Goal: Task Accomplishment & Management: Manage account settings

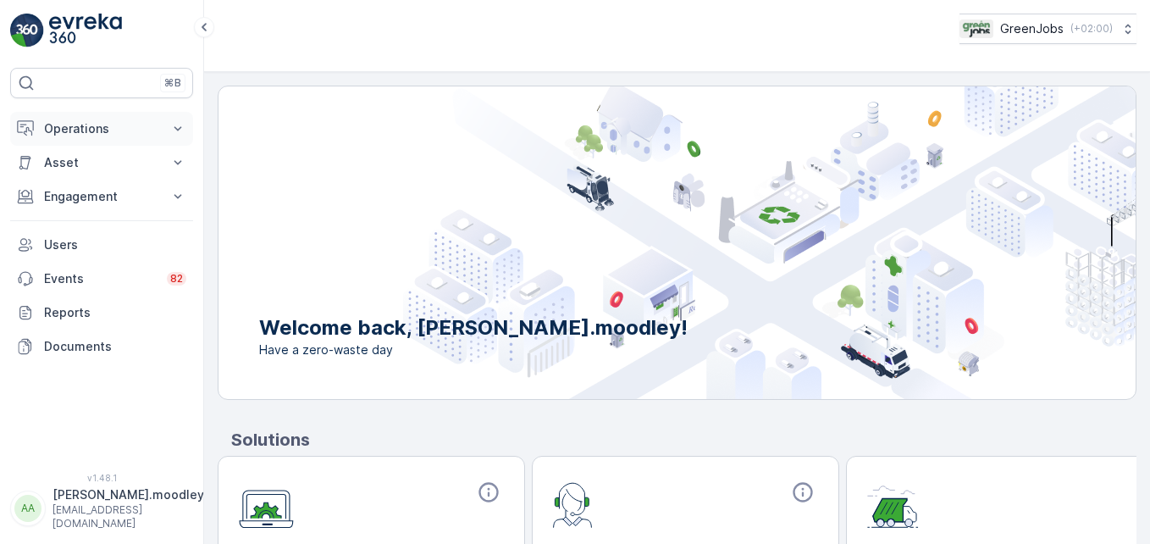
click at [176, 124] on icon at bounding box center [177, 128] width 17 height 17
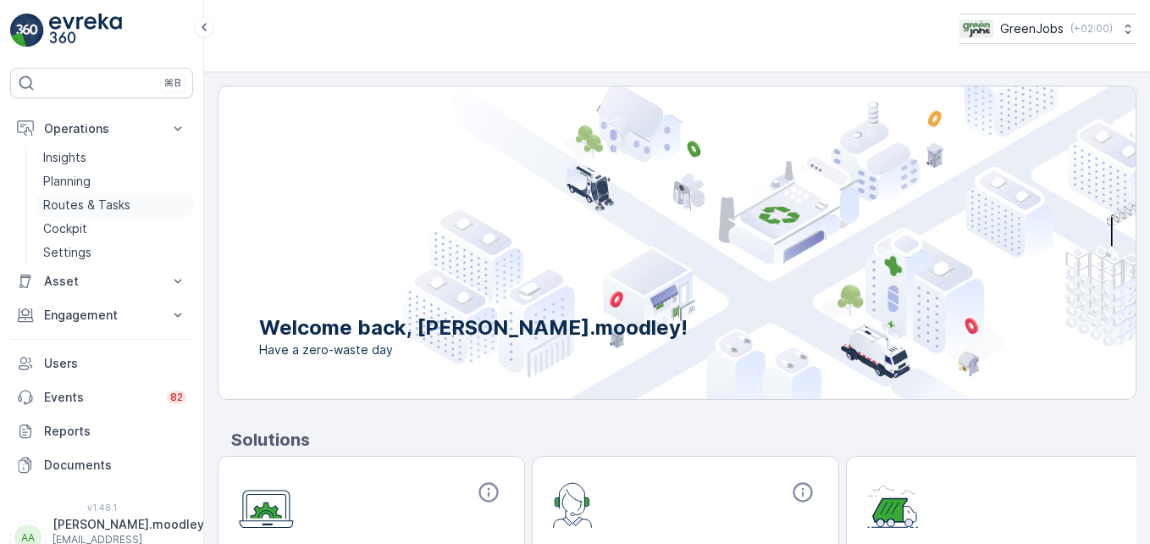
click at [76, 207] on p "Routes & Tasks" at bounding box center [86, 204] width 87 height 17
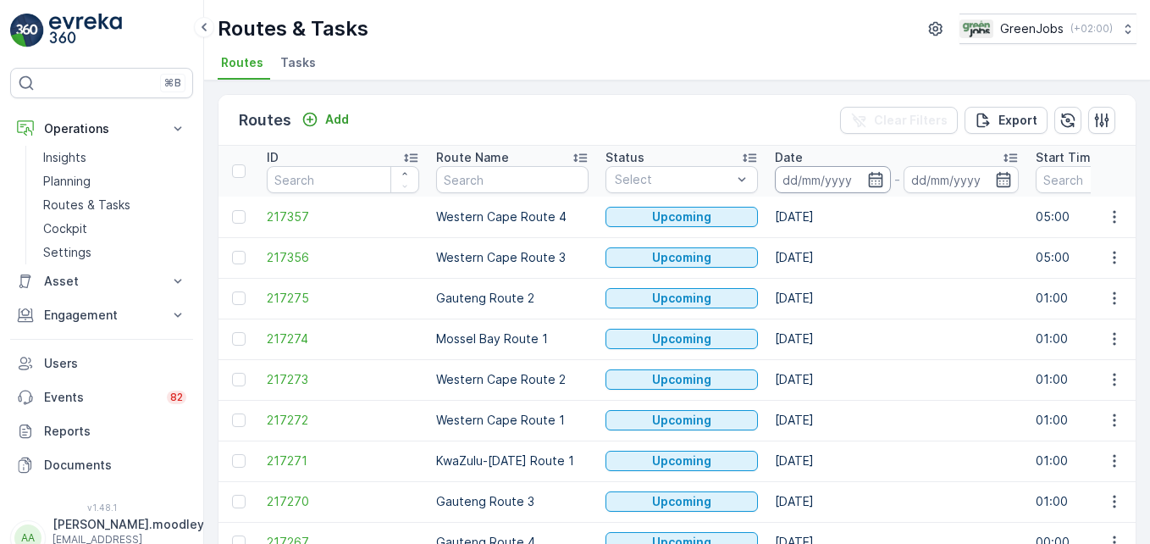
click at [803, 183] on input at bounding box center [833, 179] width 116 height 27
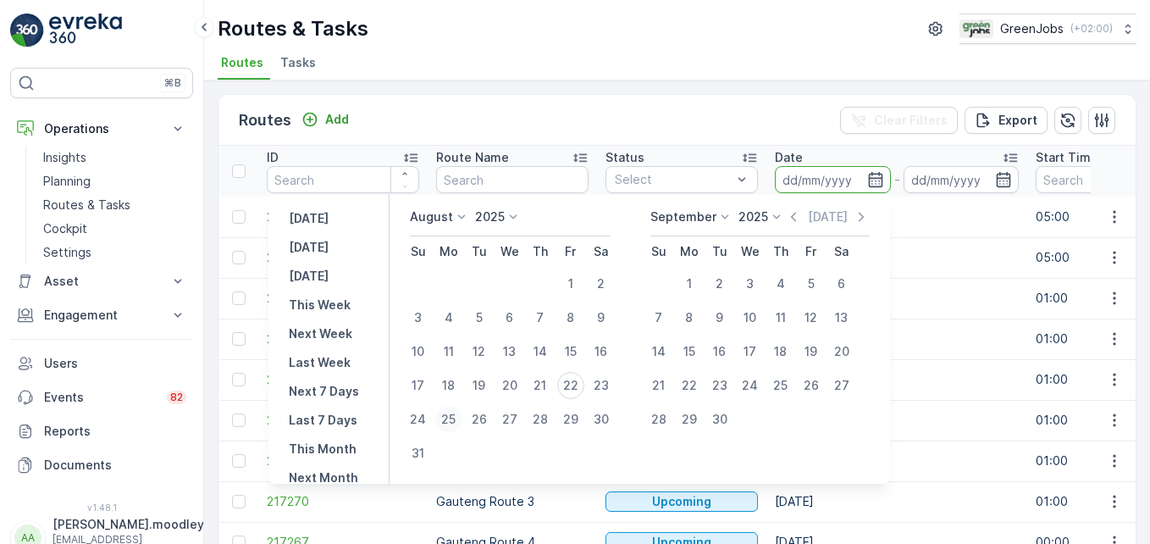
click at [455, 415] on div "25" at bounding box center [448, 419] width 27 height 27
type input "[DATE]"
click at [455, 415] on div "25" at bounding box center [448, 419] width 27 height 27
type input "[DATE]"
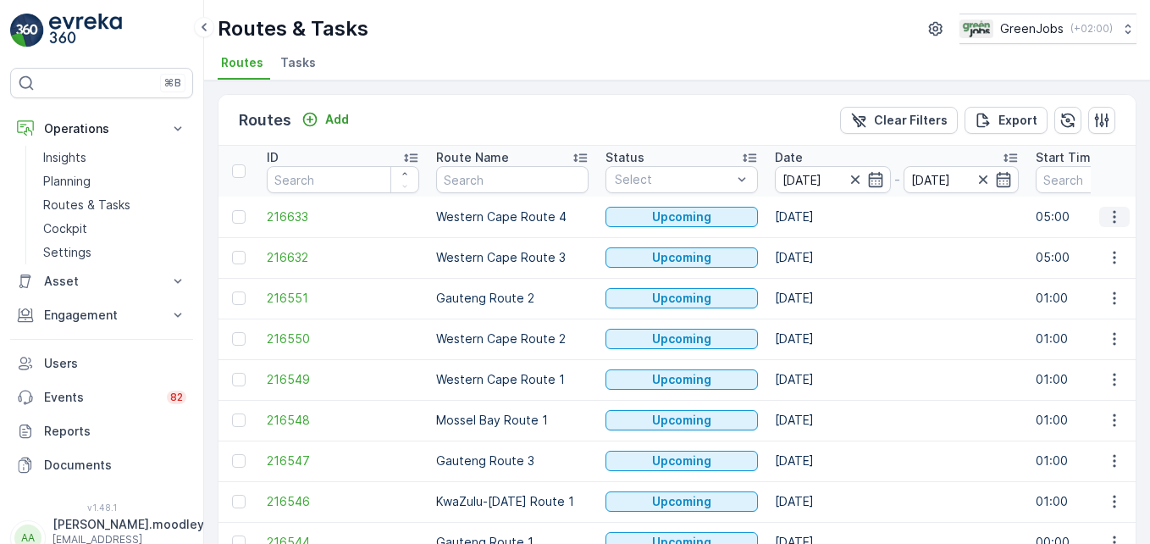
click at [822, 209] on icon "button" at bounding box center [1114, 216] width 17 height 17
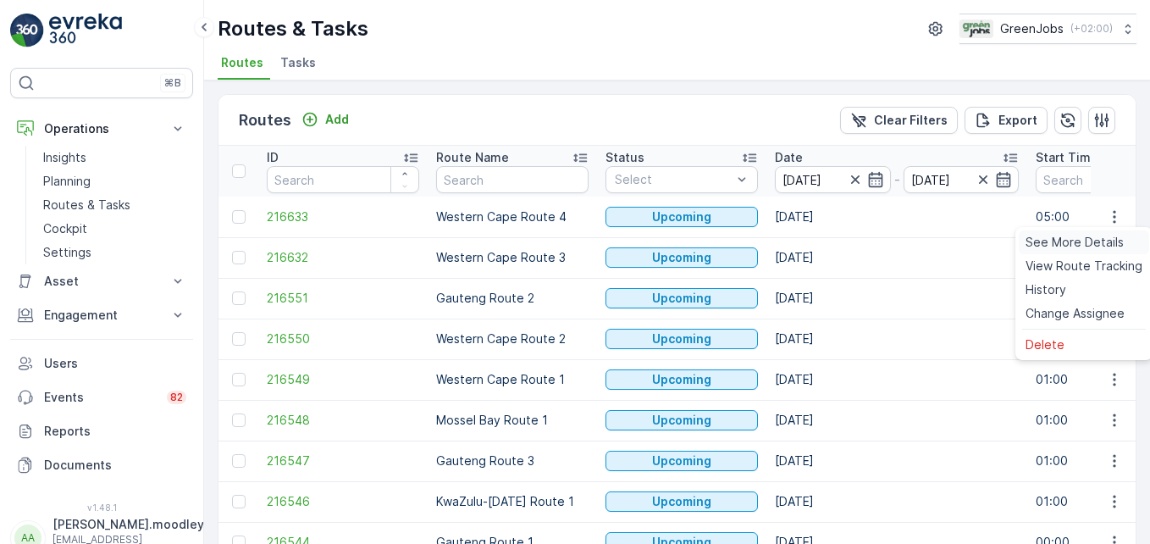
click at [822, 238] on span "See More Details" at bounding box center [1074, 242] width 98 height 17
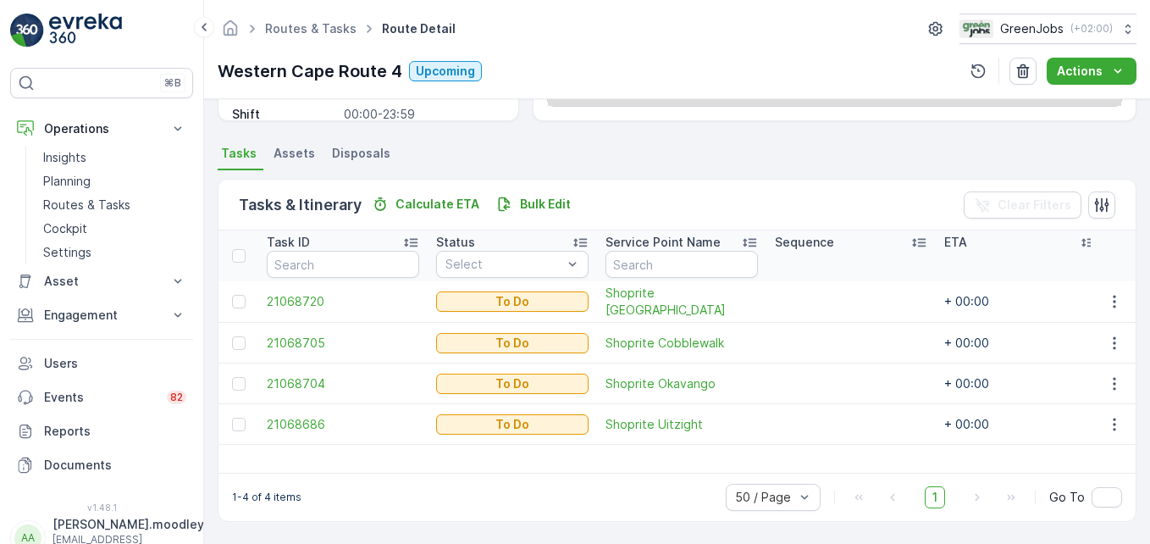
scroll to position [330, 0]
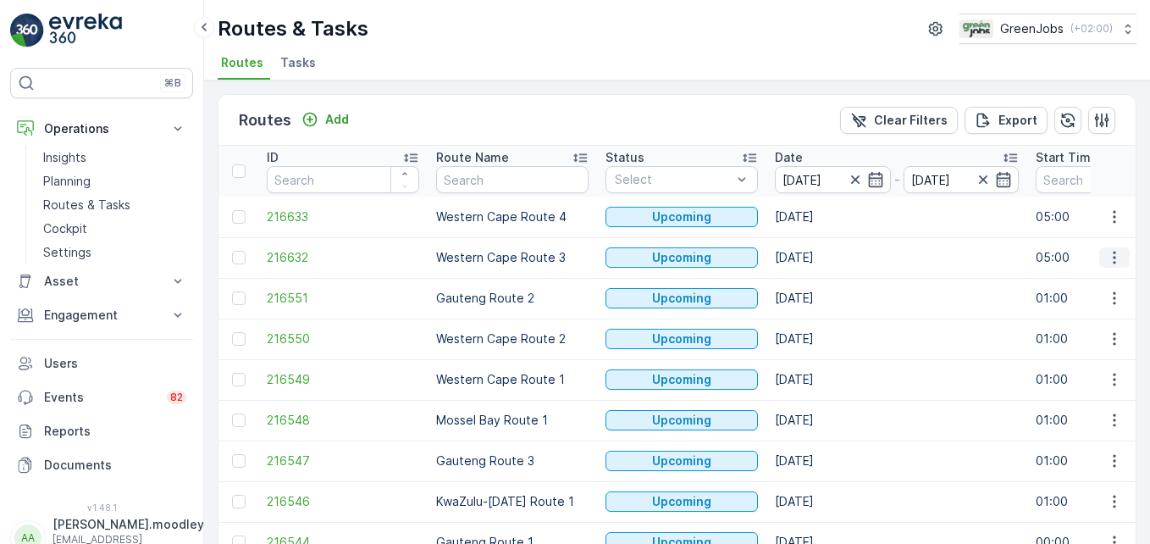
click at [822, 254] on icon "button" at bounding box center [1114, 257] width 17 height 17
click at [822, 284] on span "See More Details" at bounding box center [1074, 282] width 98 height 17
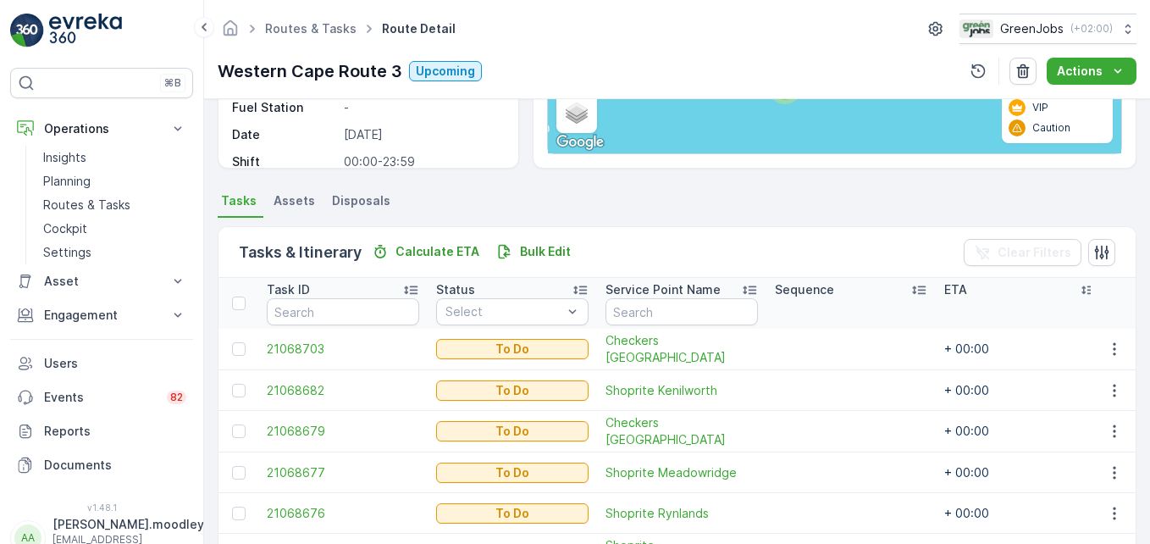
scroll to position [392, 0]
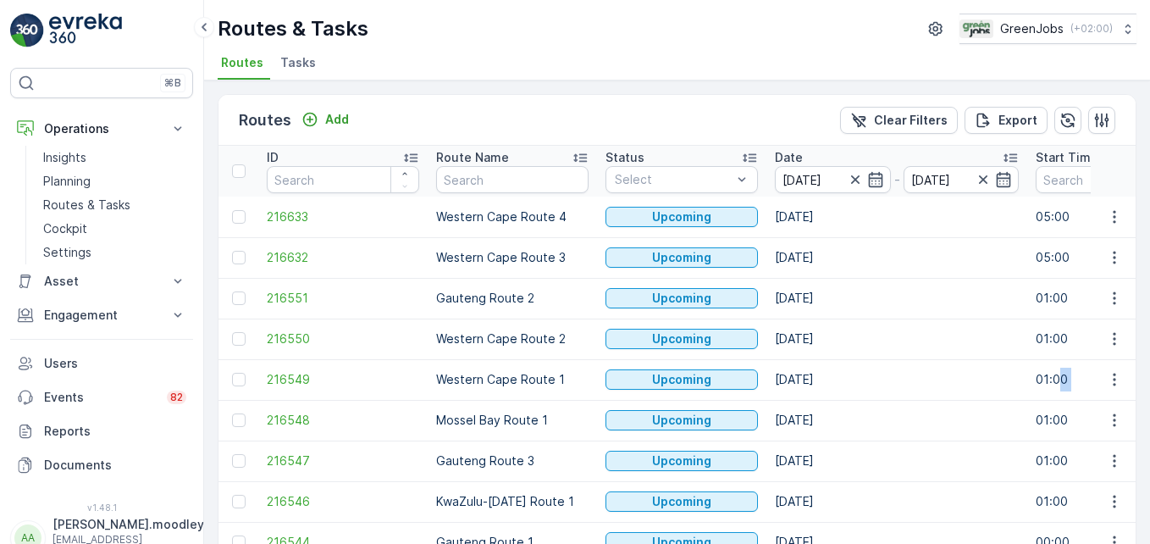
drag, startPoint x: 1059, startPoint y: 384, endPoint x: 1117, endPoint y: 395, distance: 58.6
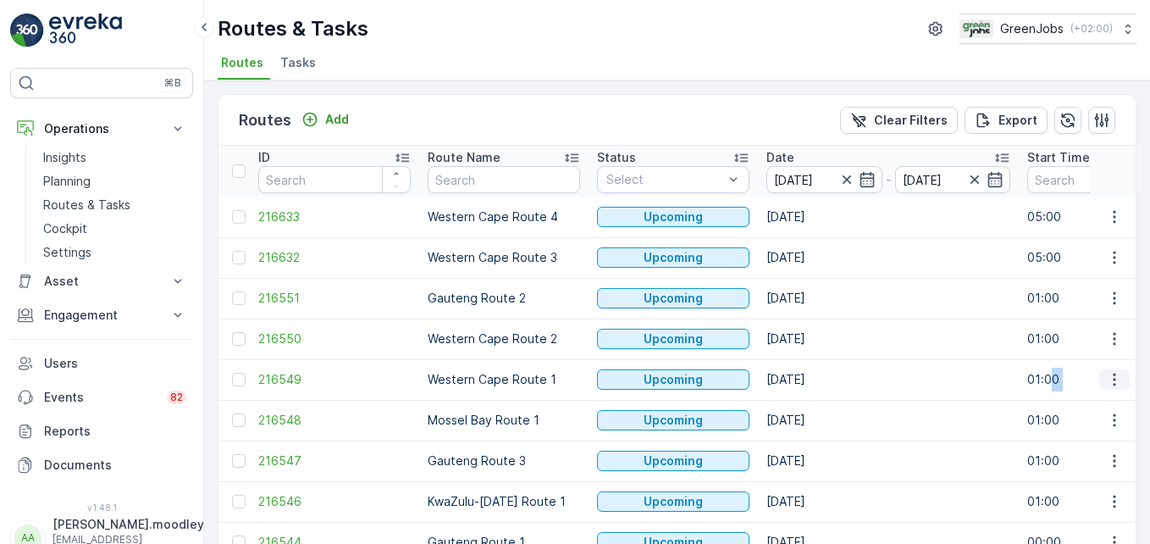
drag, startPoint x: 1117, startPoint y: 395, endPoint x: 1110, endPoint y: 379, distance: 17.5
click at [822, 379] on icon "button" at bounding box center [1114, 379] width 3 height 13
click at [822, 401] on span "See More Details" at bounding box center [1074, 404] width 98 height 17
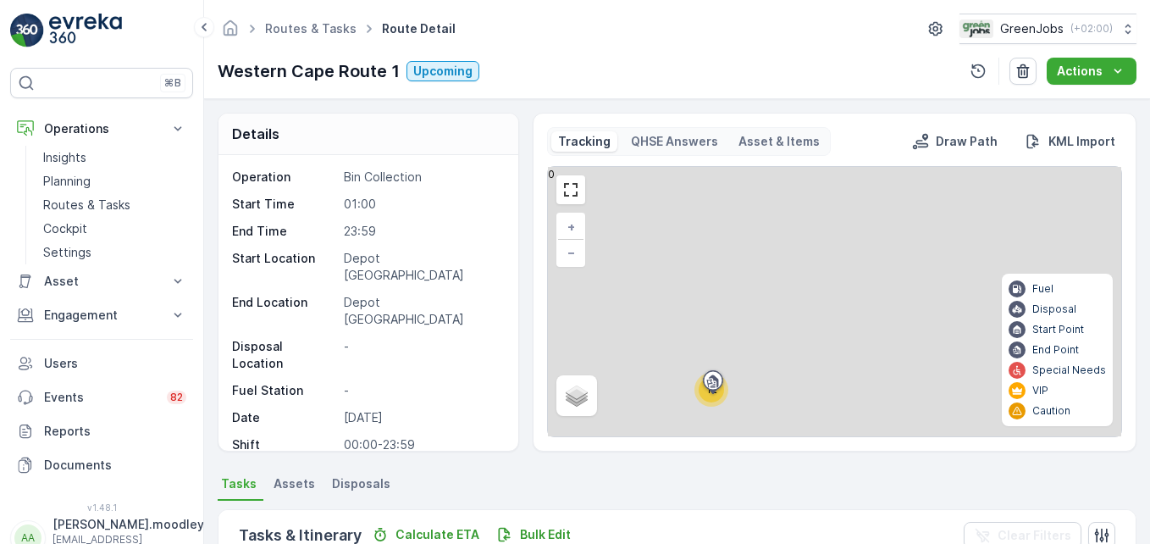
scroll to position [593, 0]
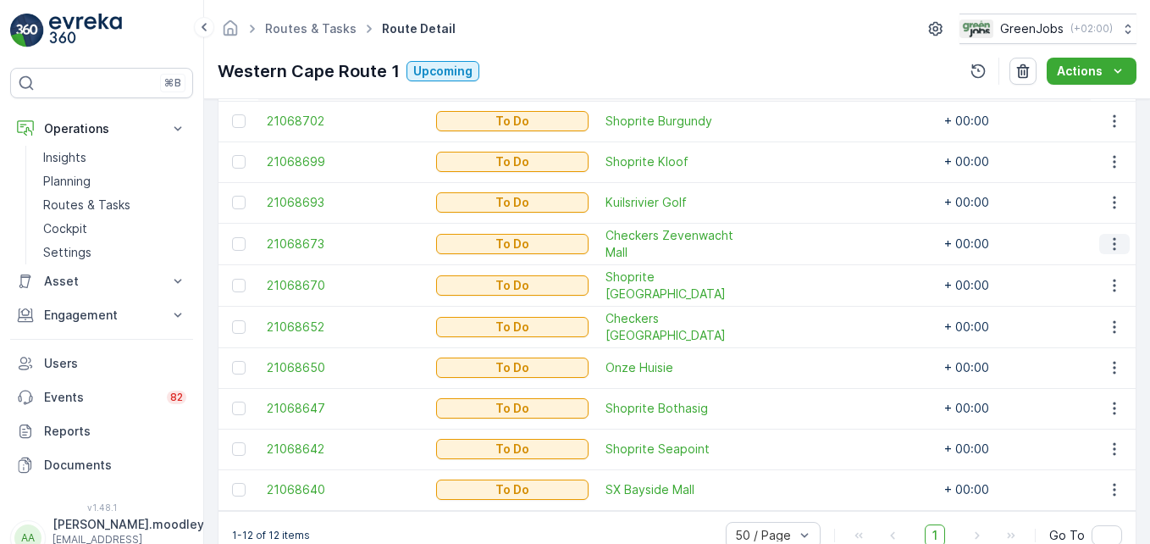
click at [822, 242] on icon "button" at bounding box center [1114, 243] width 17 height 17
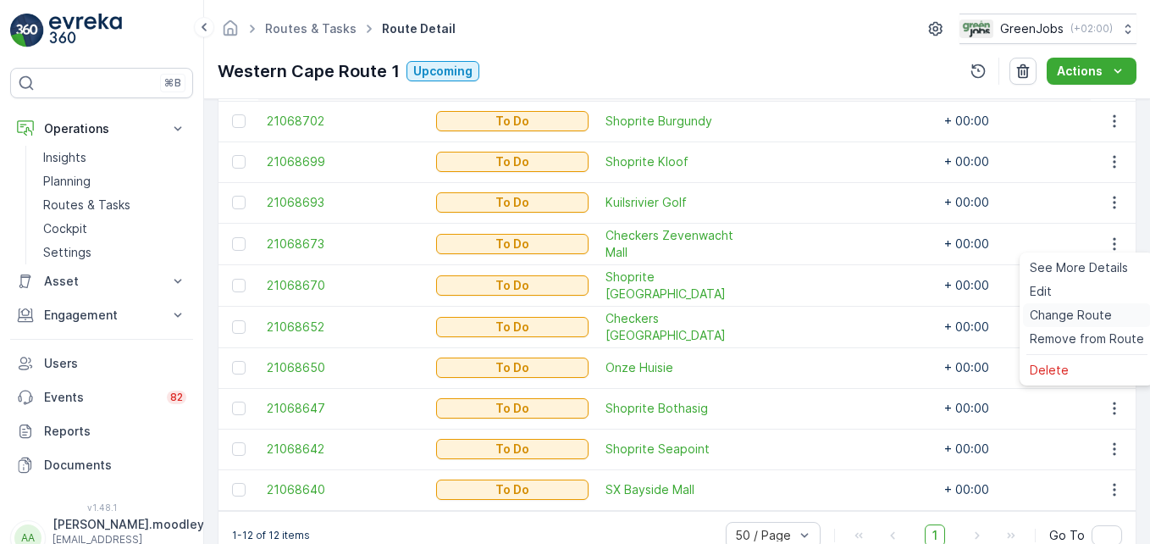
click at [822, 313] on span "Change Route" at bounding box center [1071, 315] width 82 height 17
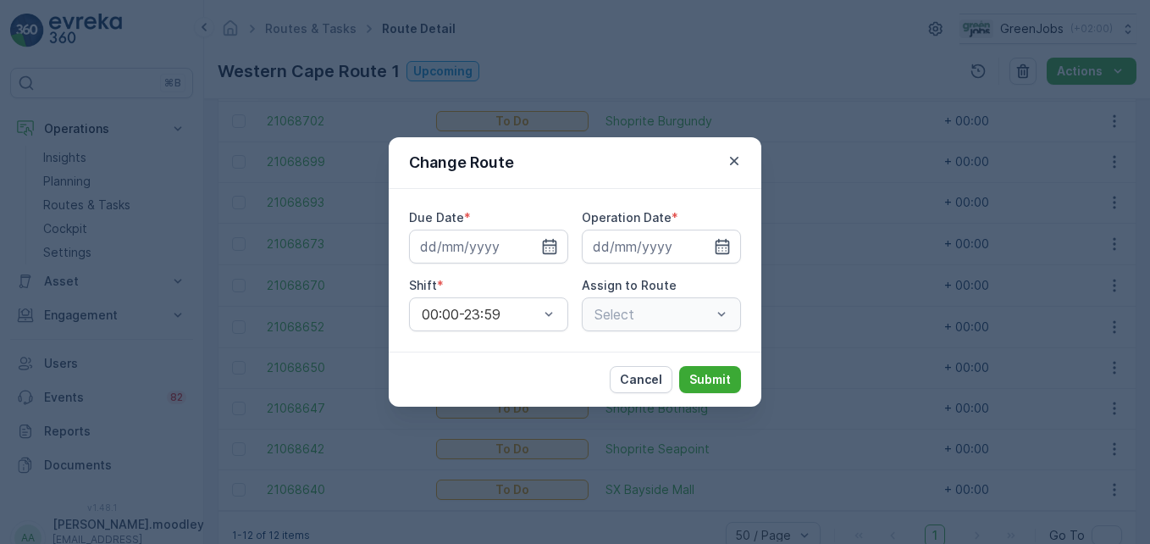
type input "[DATE]"
click at [731, 314] on div "Western Cape Route 1 (Upcoming) - JC56NFGP" at bounding box center [661, 314] width 159 height 34
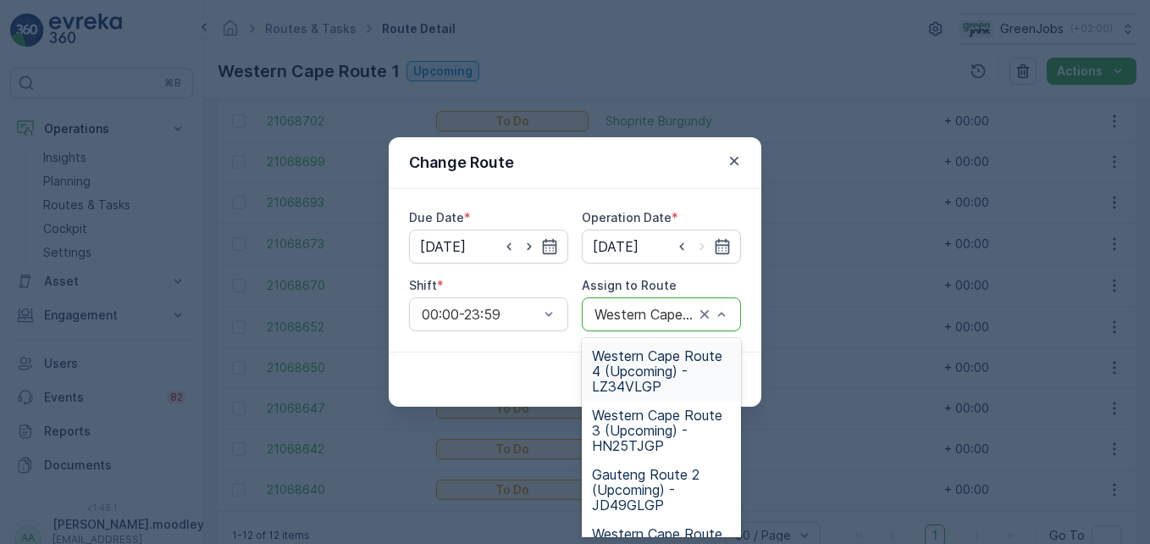
click at [648, 370] on span "Western Cape Route 4 (Upcoming) - LZ34VLGP" at bounding box center [661, 371] width 139 height 46
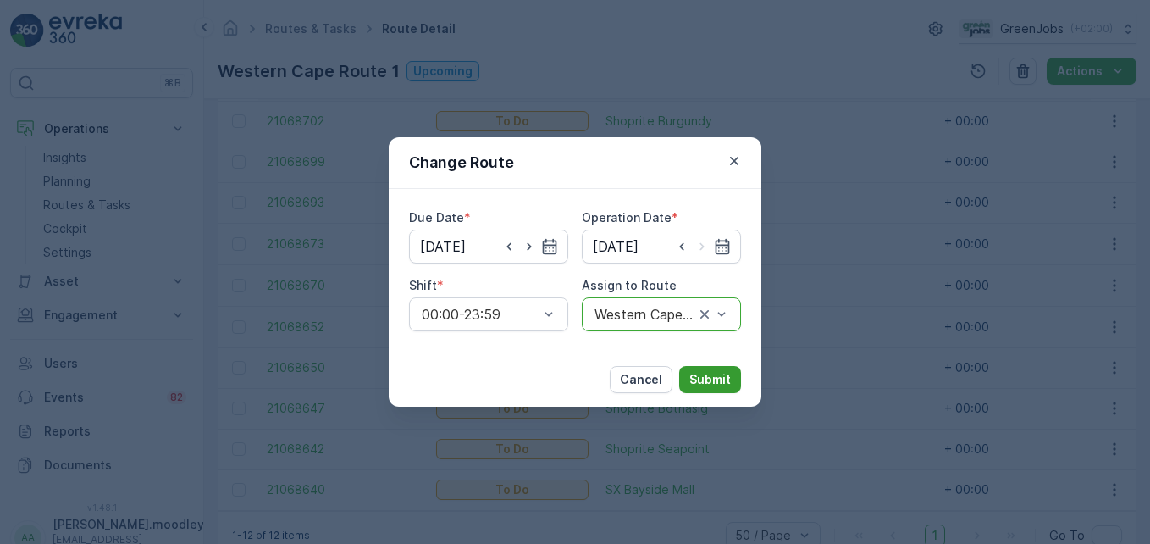
click at [700, 372] on p "Submit" at bounding box center [709, 379] width 41 height 17
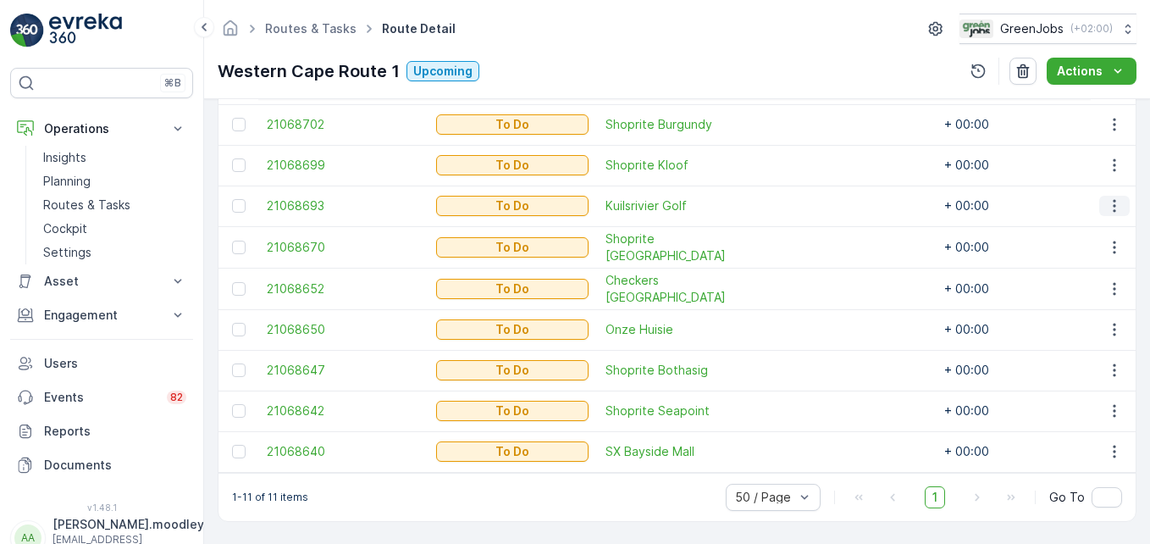
click at [822, 207] on icon "button" at bounding box center [1114, 205] width 17 height 17
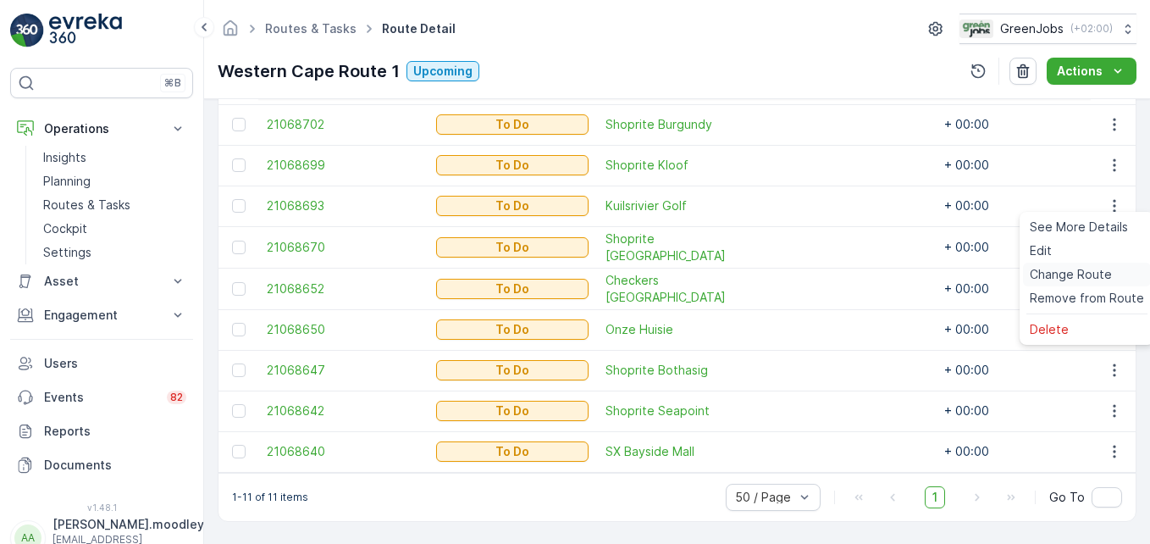
click at [822, 273] on span "Change Route" at bounding box center [1071, 274] width 82 height 17
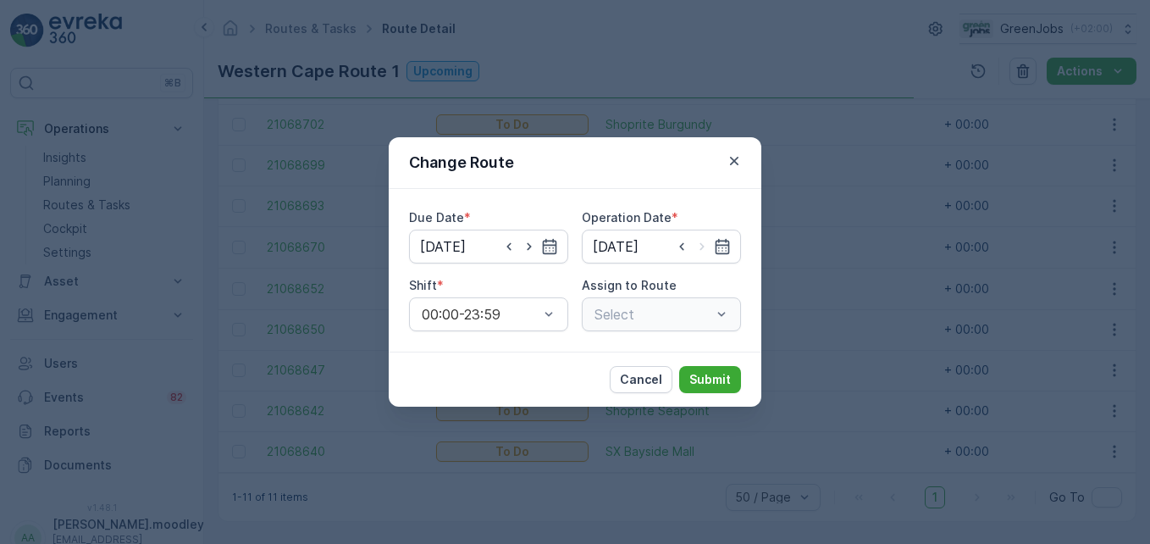
type input "[DATE]"
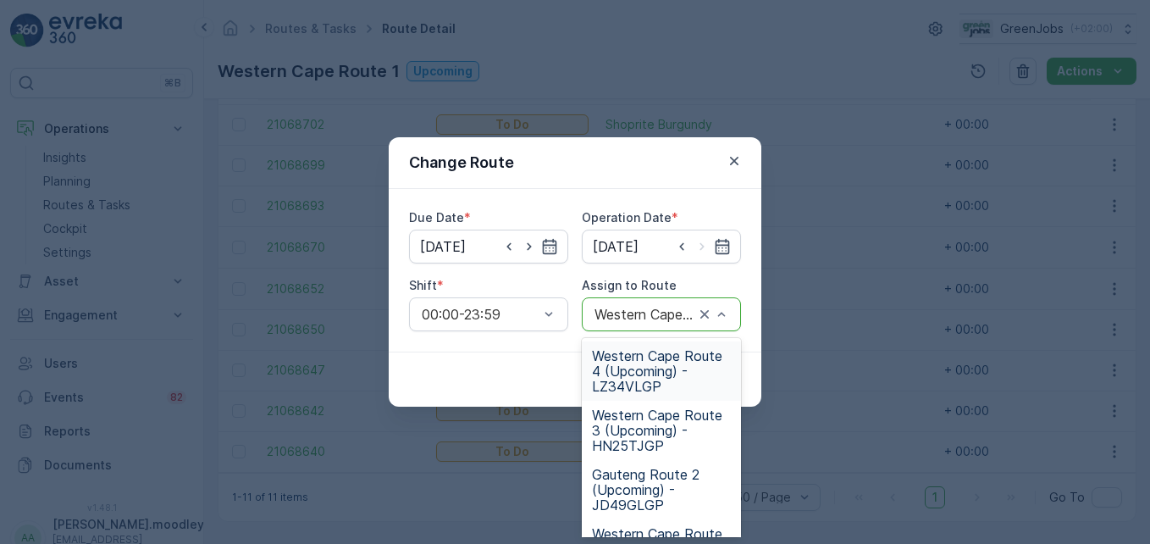
click at [635, 381] on span "Western Cape Route 4 (Upcoming) - LZ34VLGP" at bounding box center [661, 371] width 139 height 46
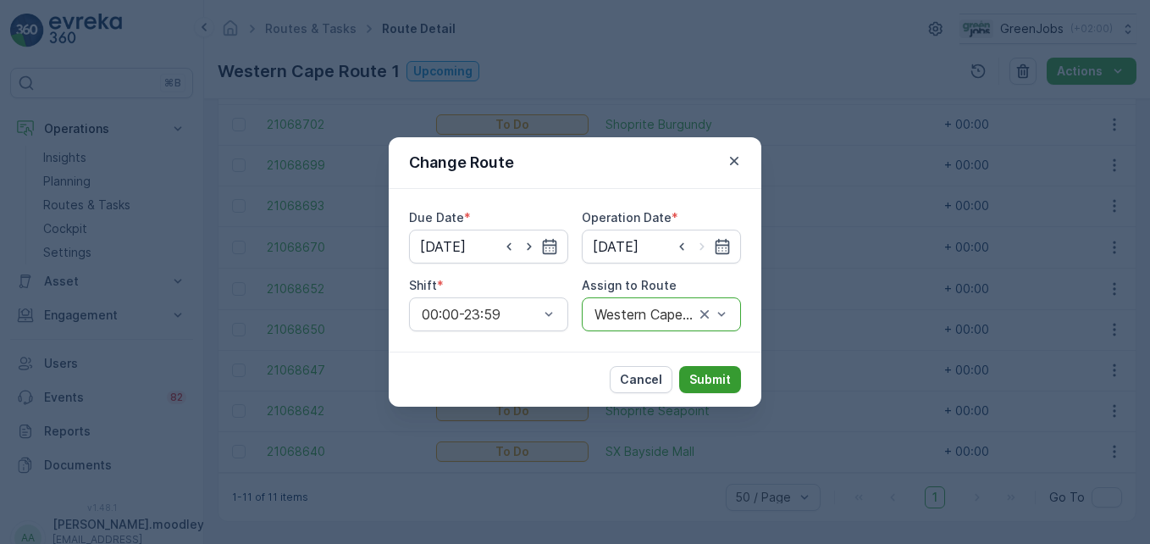
click at [693, 383] on p "Submit" at bounding box center [709, 379] width 41 height 17
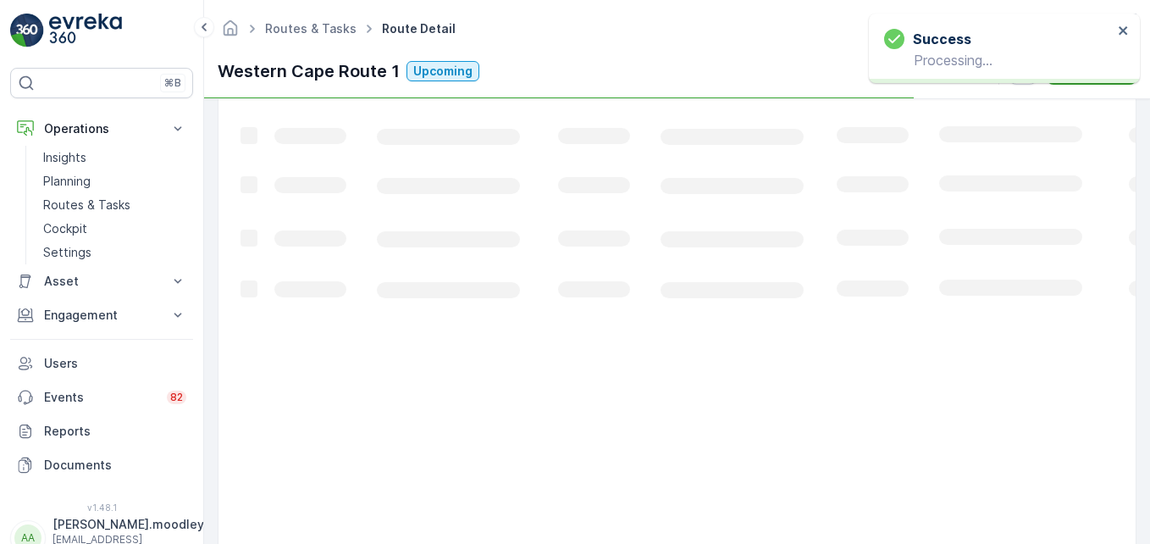
scroll to position [555, 0]
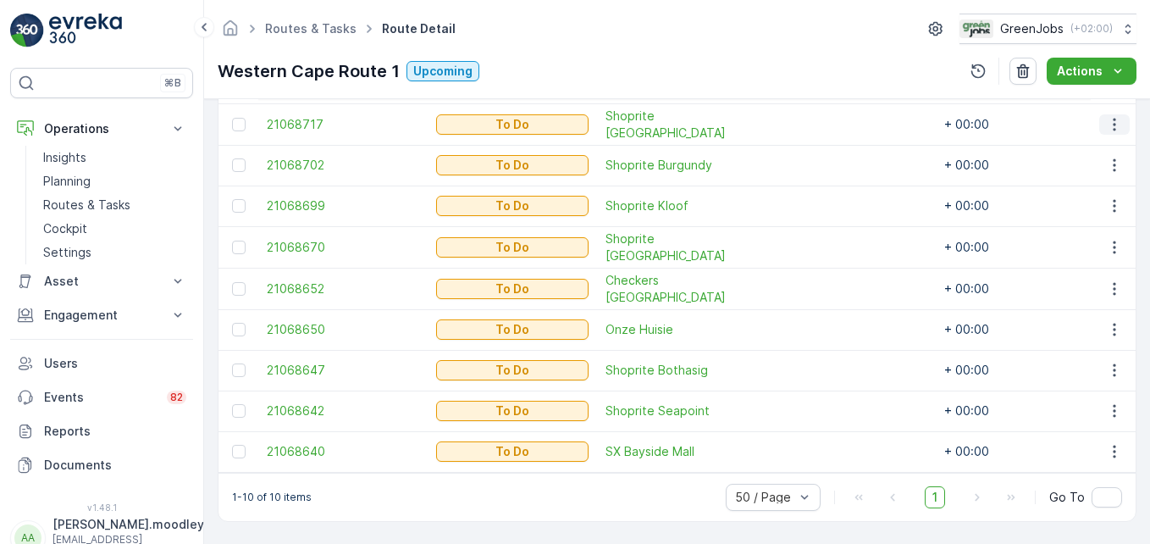
click at [822, 118] on icon "button" at bounding box center [1114, 124] width 3 height 13
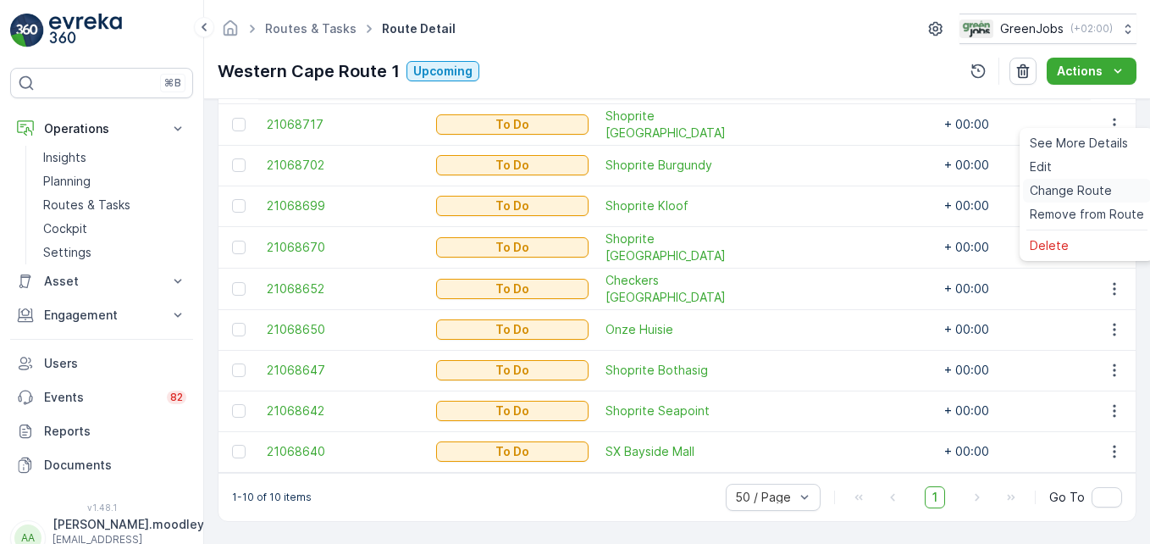
click at [822, 189] on span "Change Route" at bounding box center [1071, 190] width 82 height 17
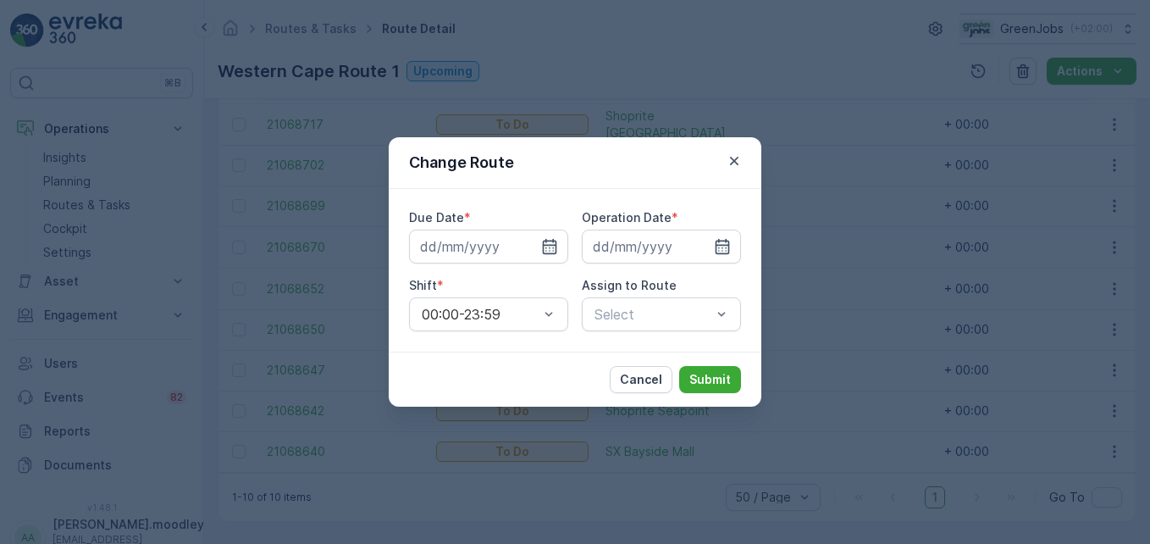
type input "[DATE]"
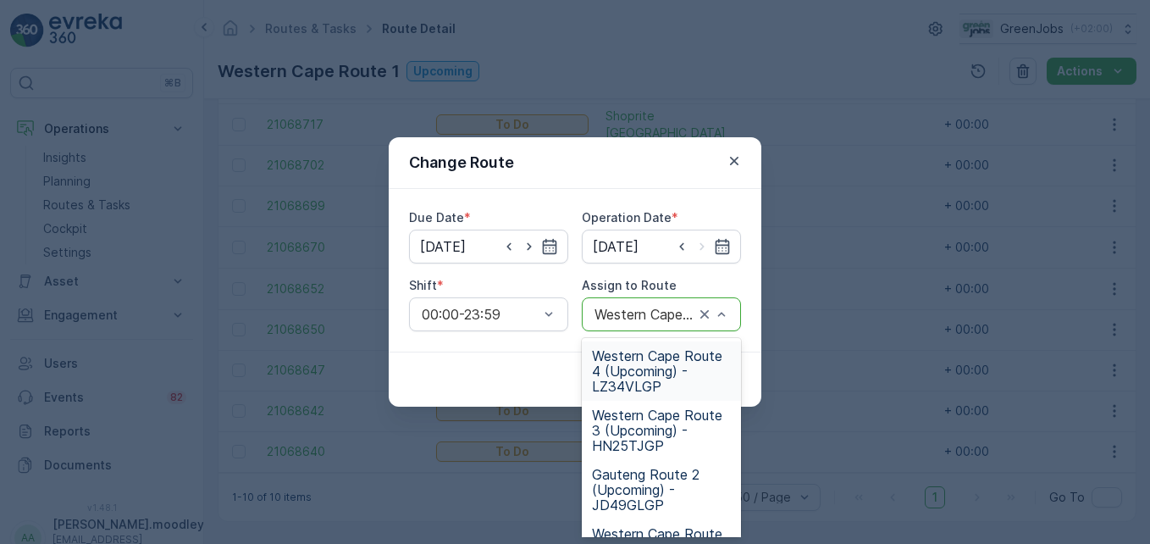
click at [632, 378] on span "Western Cape Route 4 (Upcoming) - LZ34VLGP" at bounding box center [661, 371] width 139 height 46
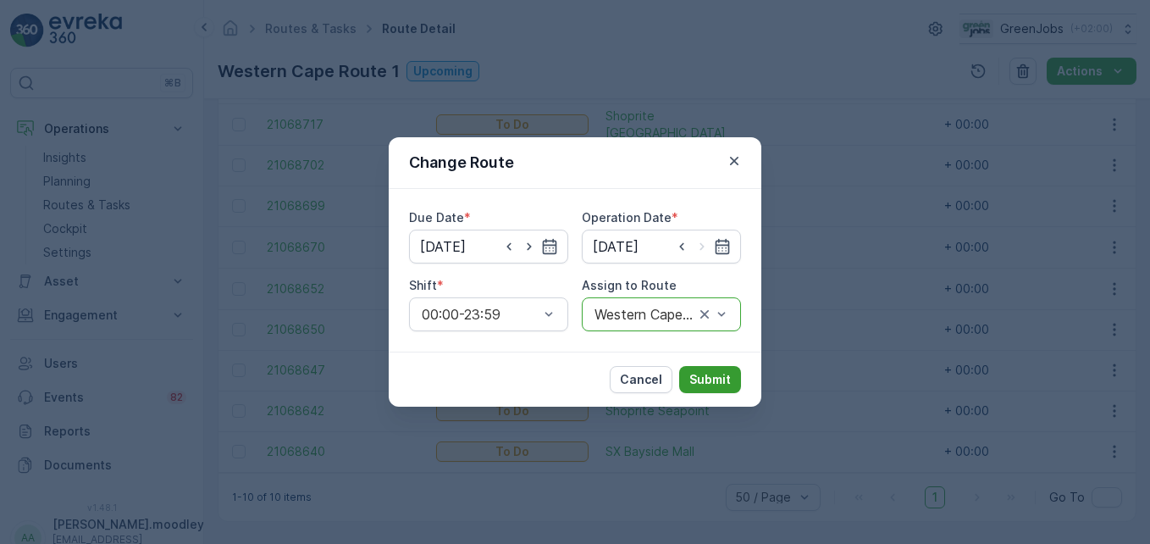
click at [706, 370] on button "Submit" at bounding box center [710, 379] width 62 height 27
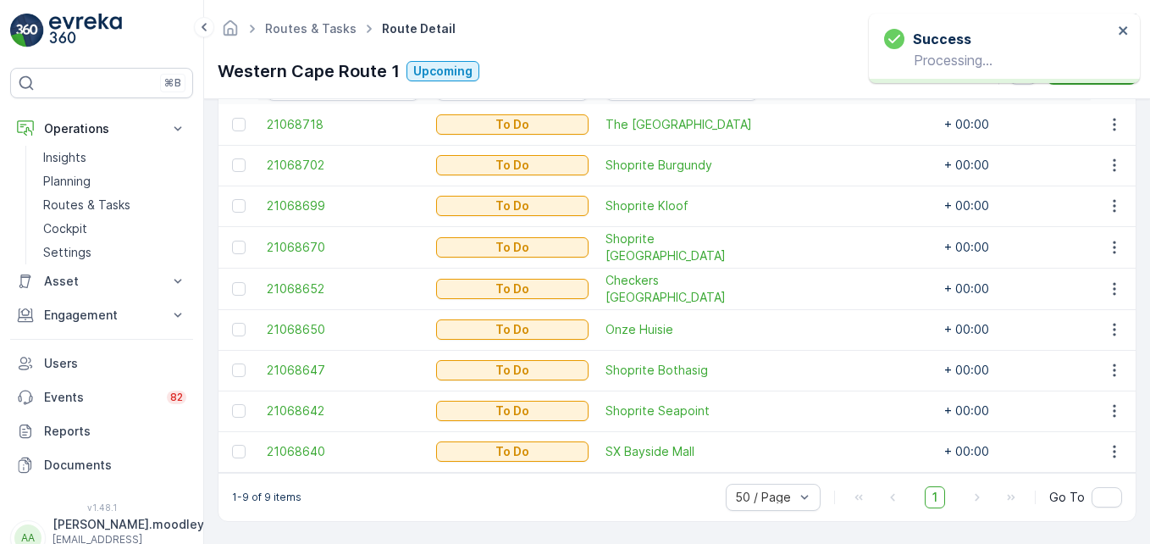
scroll to position [514, 0]
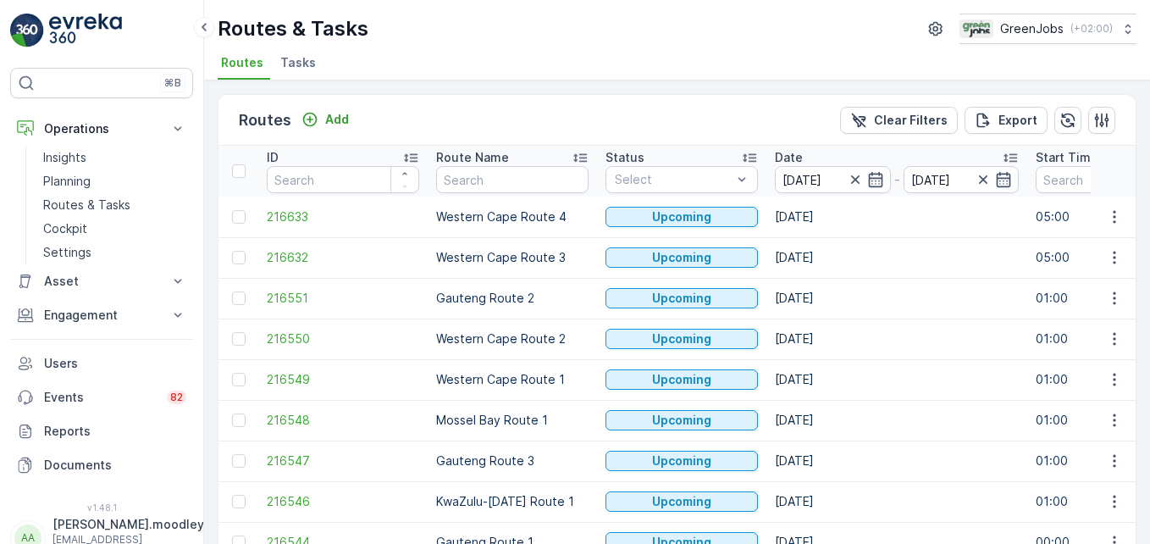
drag, startPoint x: 809, startPoint y: 328, endPoint x: 891, endPoint y: 347, distance: 83.6
click at [822, 345] on td "[DATE]" at bounding box center [896, 338] width 261 height 41
click at [822, 339] on icon "button" at bounding box center [1114, 339] width 3 height 13
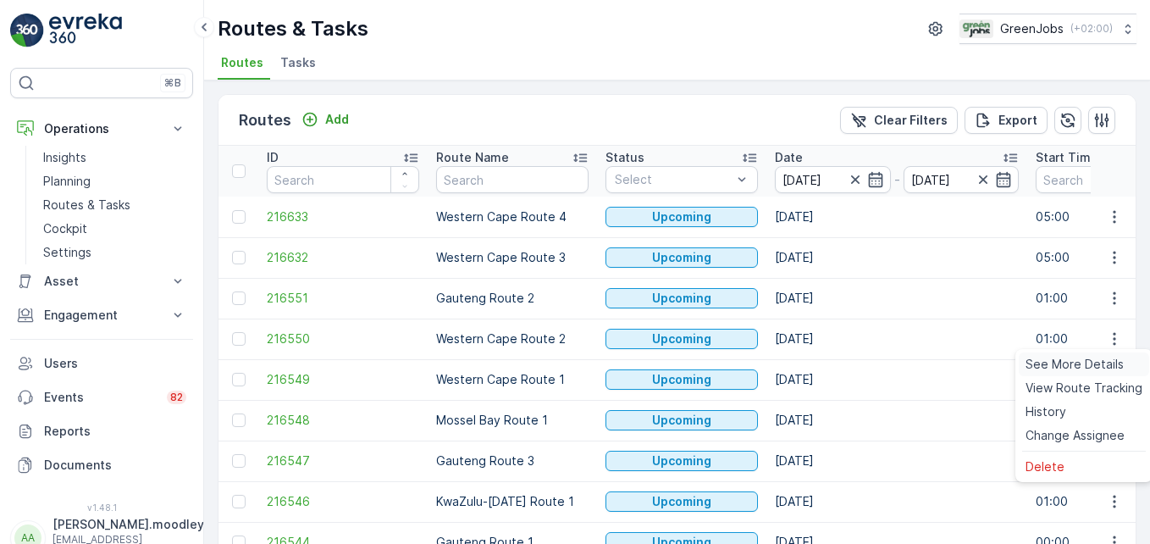
click at [822, 359] on span "See More Details" at bounding box center [1074, 364] width 98 height 17
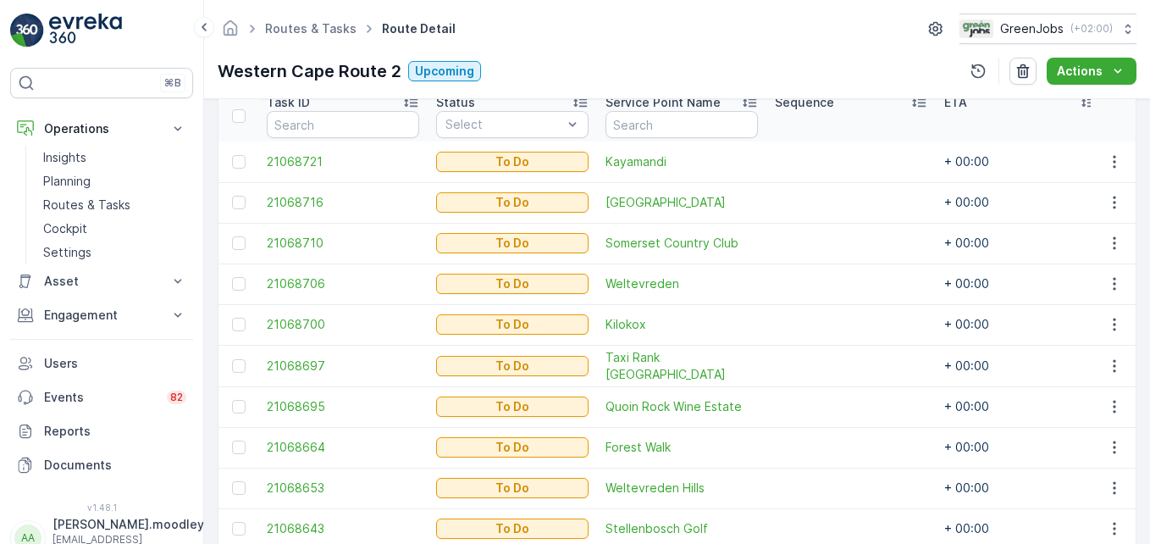
scroll to position [555, 0]
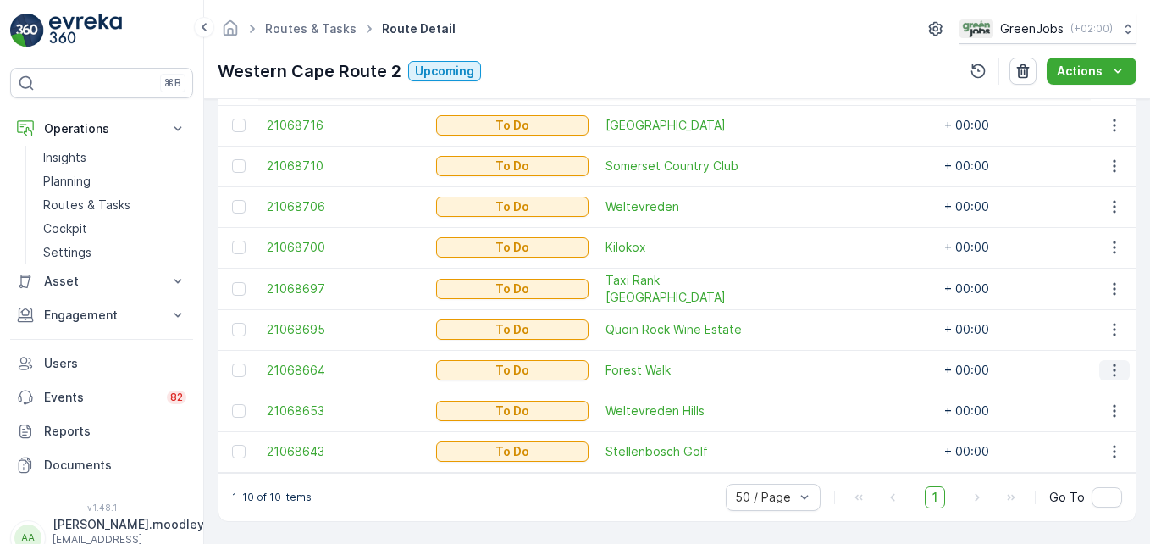
click at [822, 362] on icon "button" at bounding box center [1114, 370] width 17 height 17
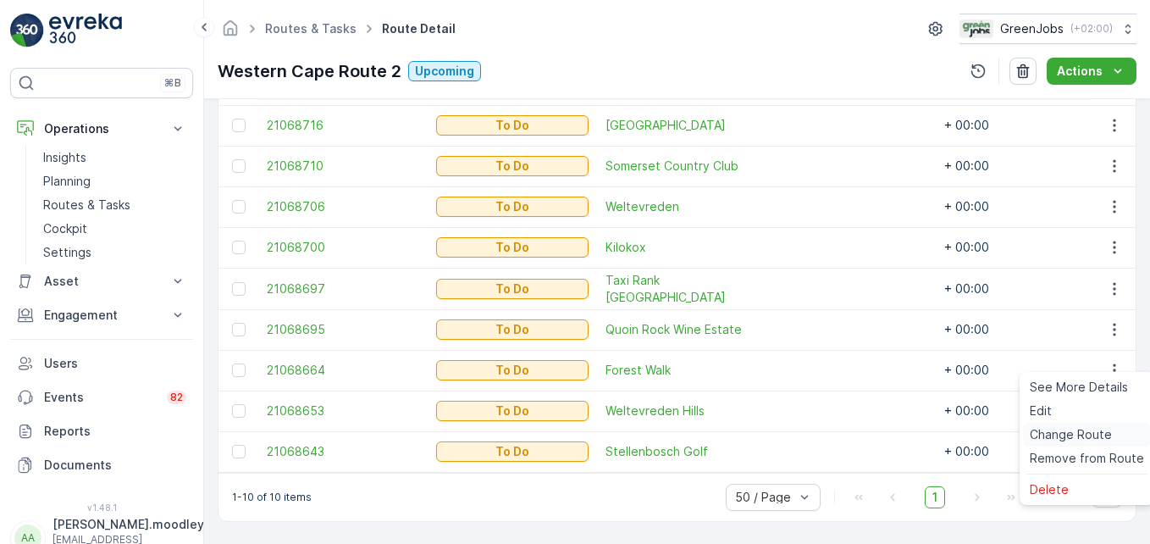
click at [822, 434] on span "Change Route" at bounding box center [1071, 434] width 82 height 17
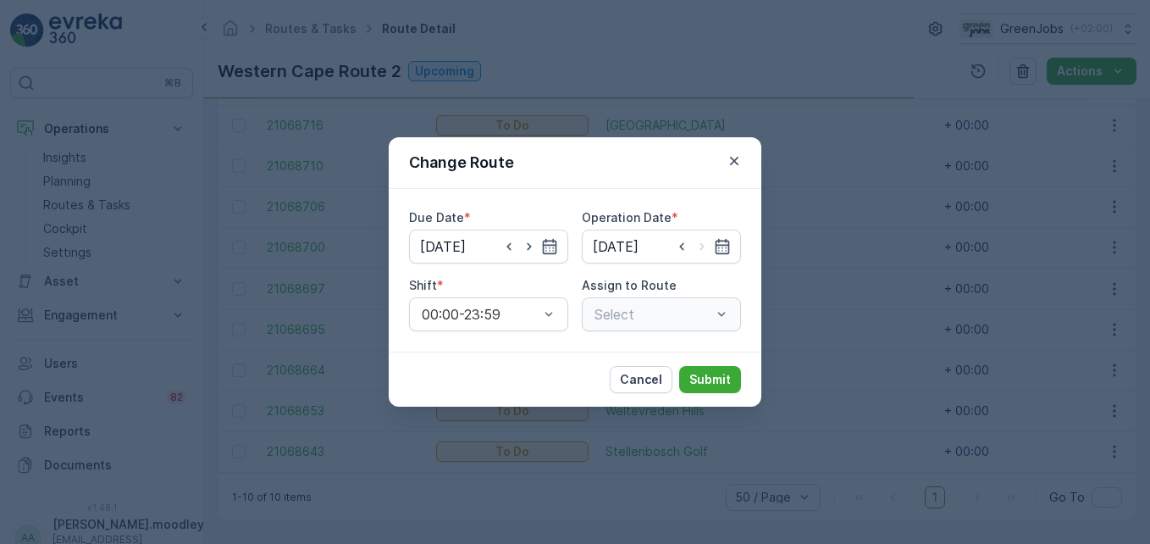
type input "[DATE]"
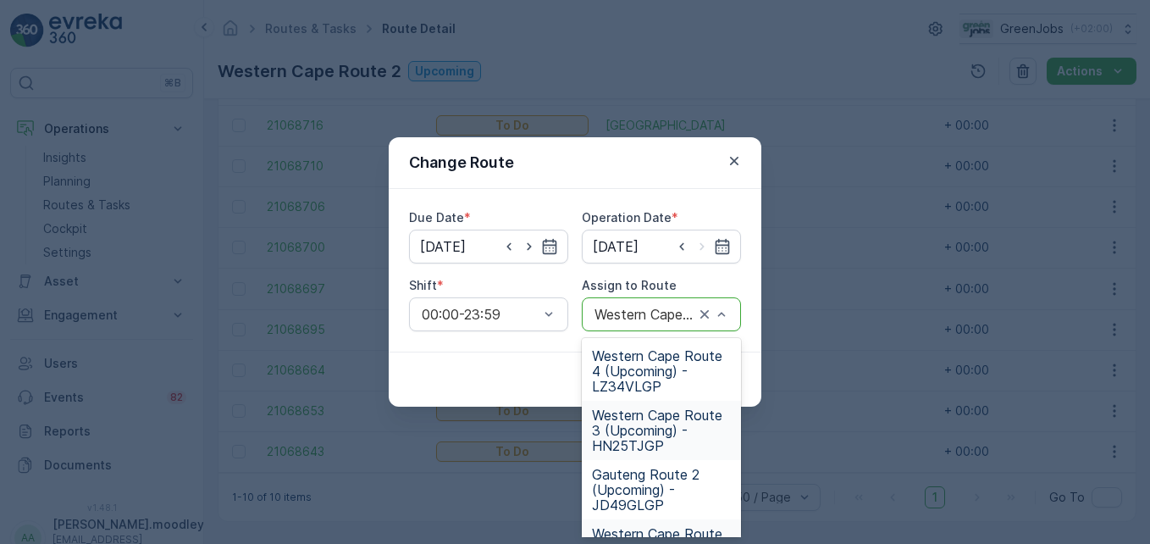
click at [623, 434] on span "Western Cape Route 3 (Upcoming) - HN25TJGP" at bounding box center [661, 430] width 139 height 46
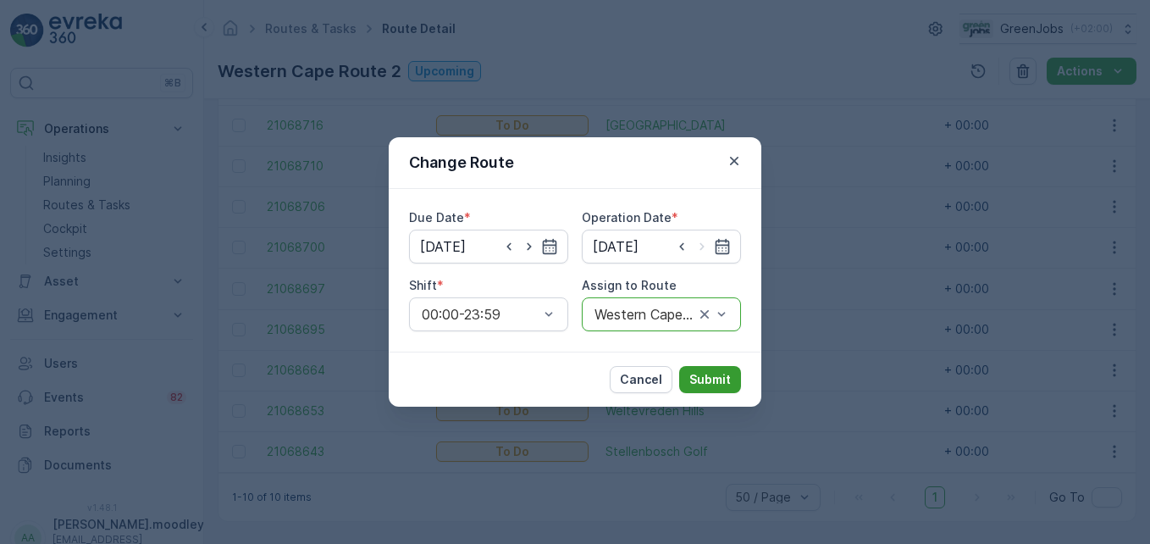
click at [711, 378] on p "Submit" at bounding box center [709, 379] width 41 height 17
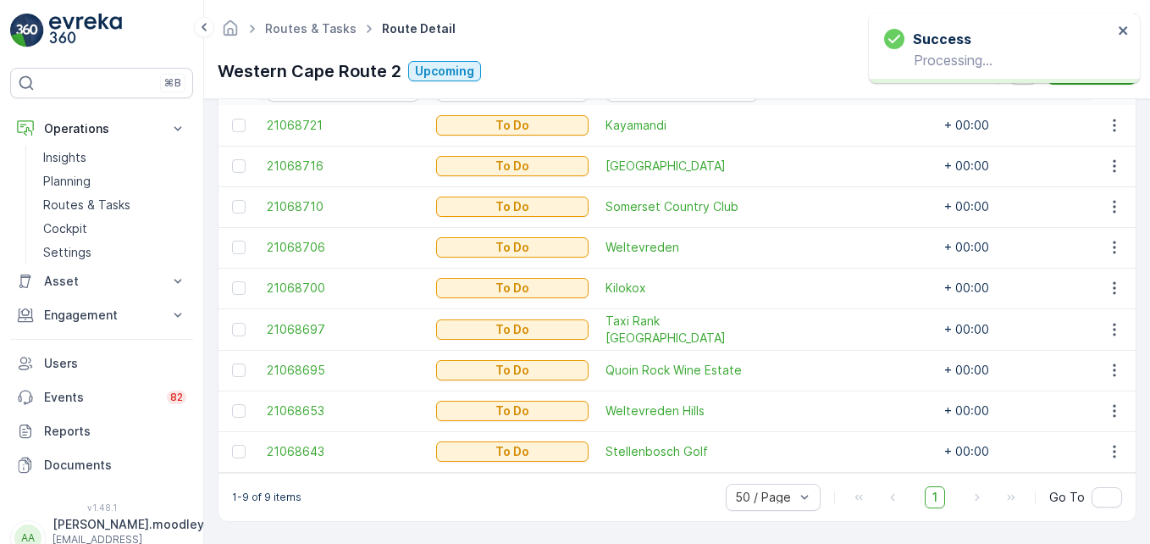
scroll to position [514, 0]
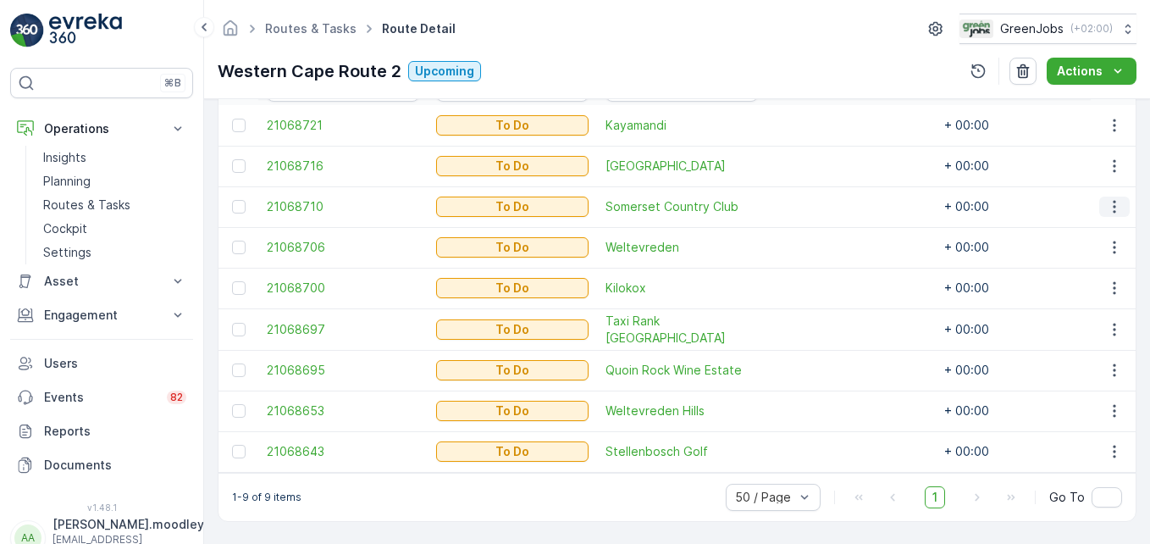
click at [822, 202] on icon "button" at bounding box center [1114, 206] width 17 height 17
click at [822, 270] on span "Change Route" at bounding box center [1071, 271] width 82 height 17
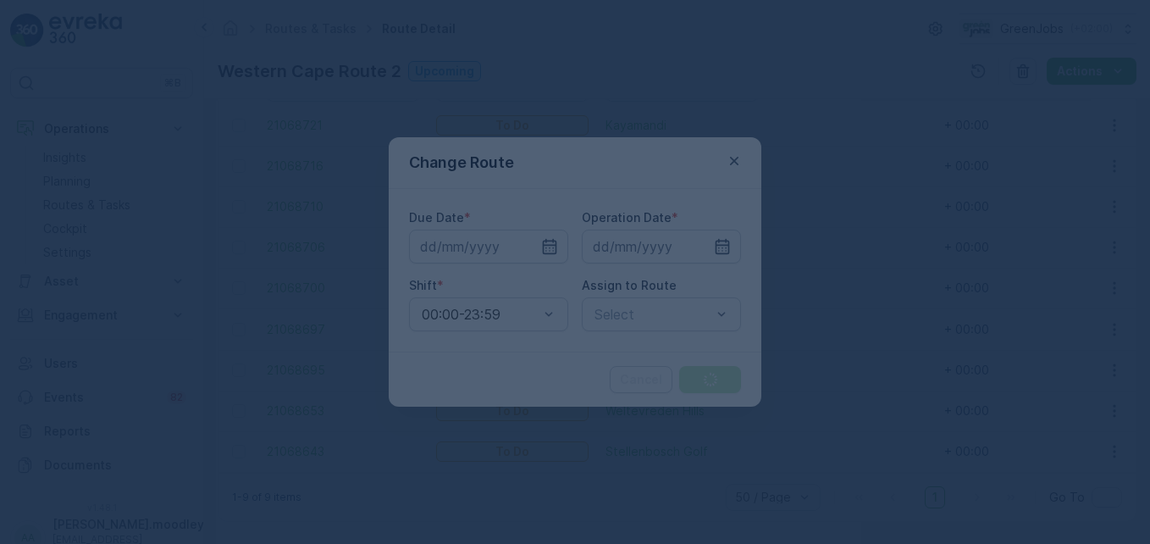
type input "[DATE]"
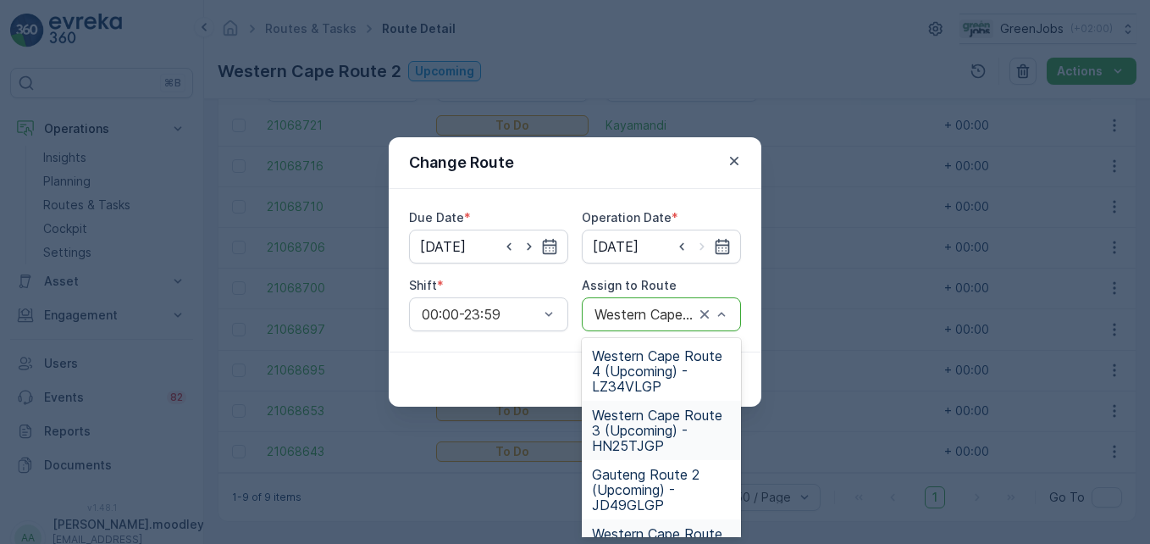
click at [641, 436] on span "Western Cape Route 3 (Upcoming) - HN25TJGP" at bounding box center [661, 430] width 139 height 46
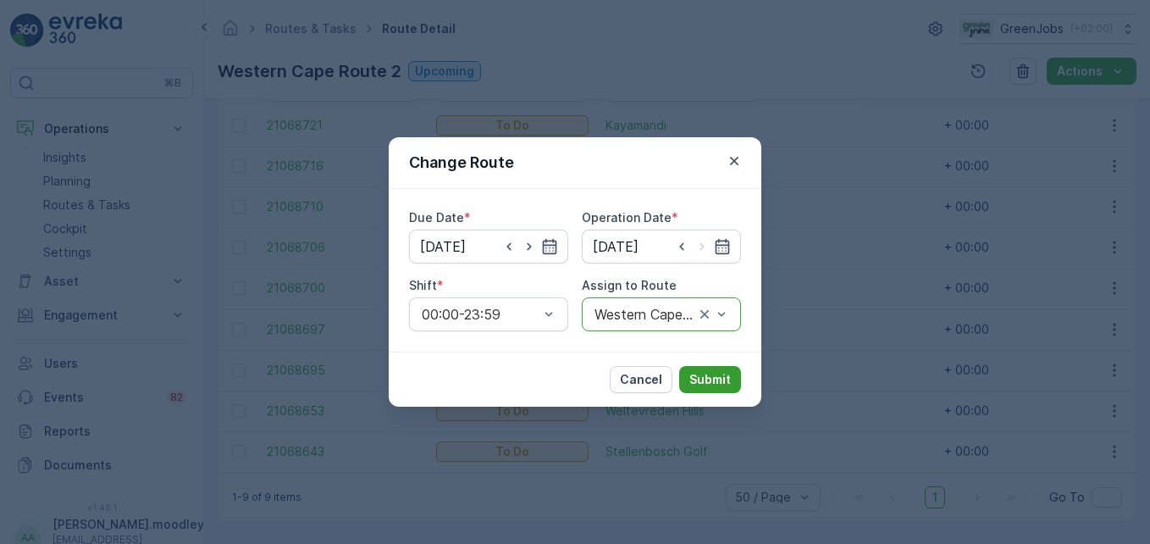
click at [728, 381] on p "Submit" at bounding box center [709, 379] width 41 height 17
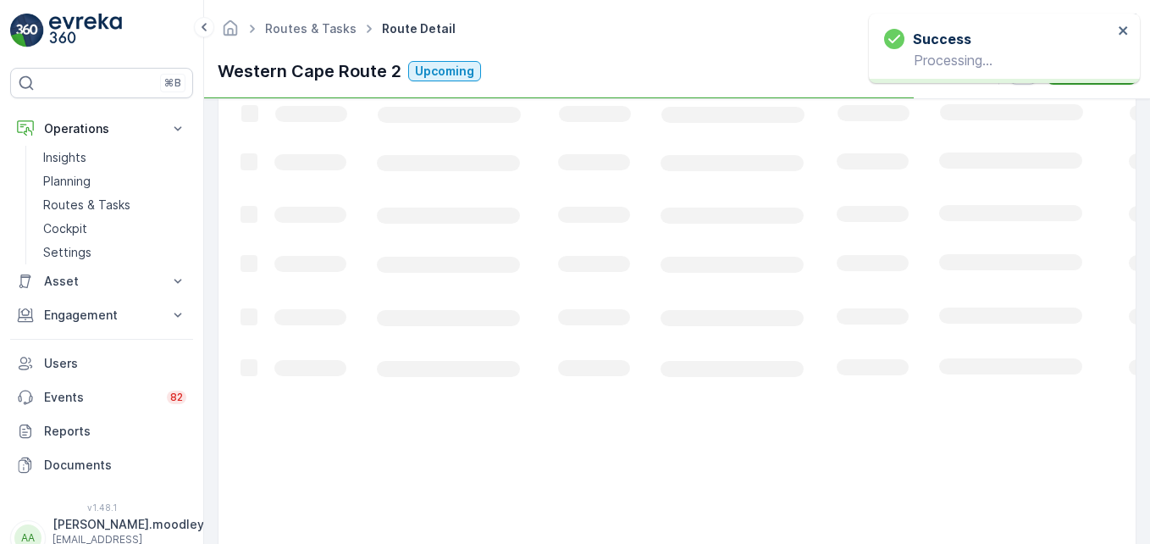
scroll to position [473, 0]
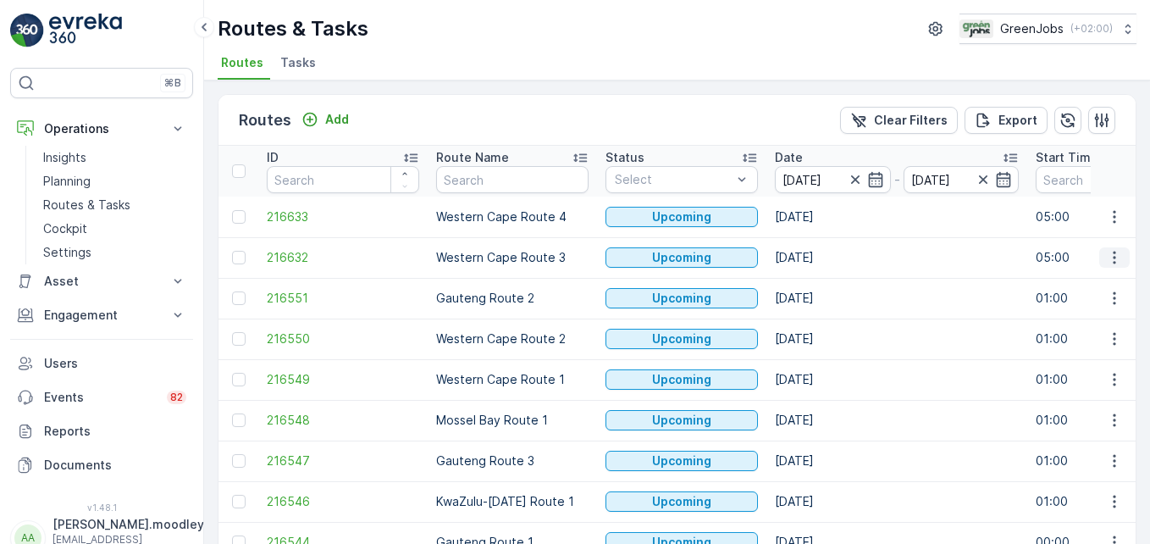
click at [822, 252] on button "button" at bounding box center [1114, 257] width 30 height 20
click at [822, 286] on span "See More Details" at bounding box center [1074, 282] width 98 height 17
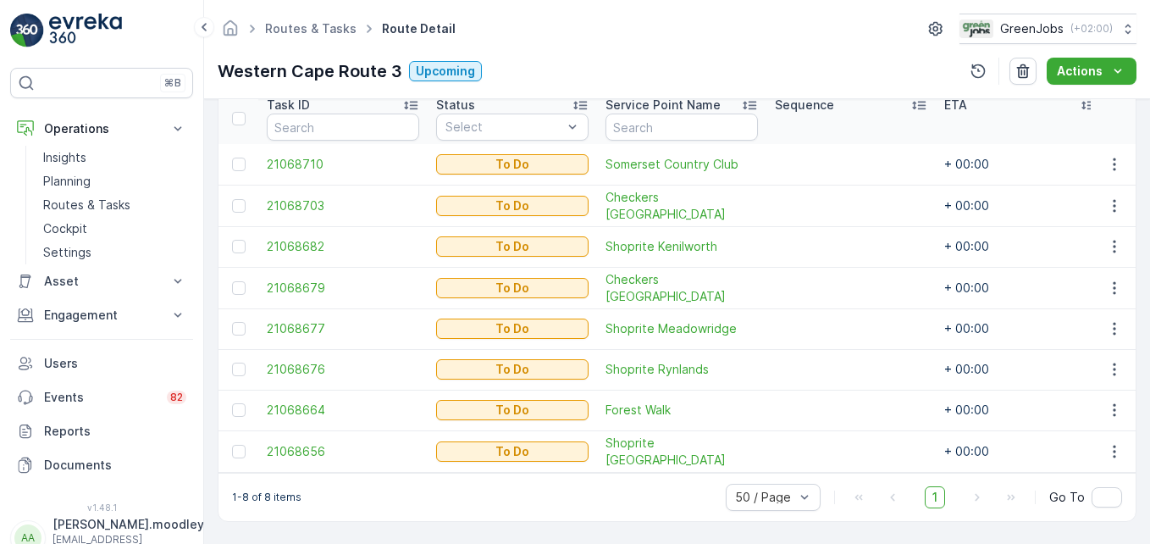
scroll to position [463, 0]
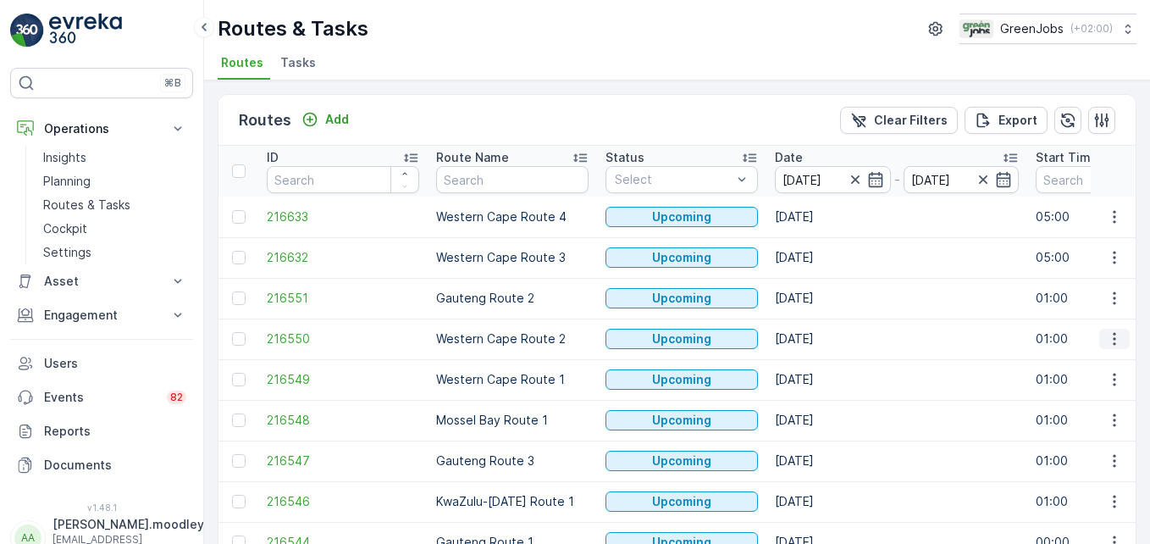
click at [822, 340] on icon "button" at bounding box center [1114, 338] width 17 height 17
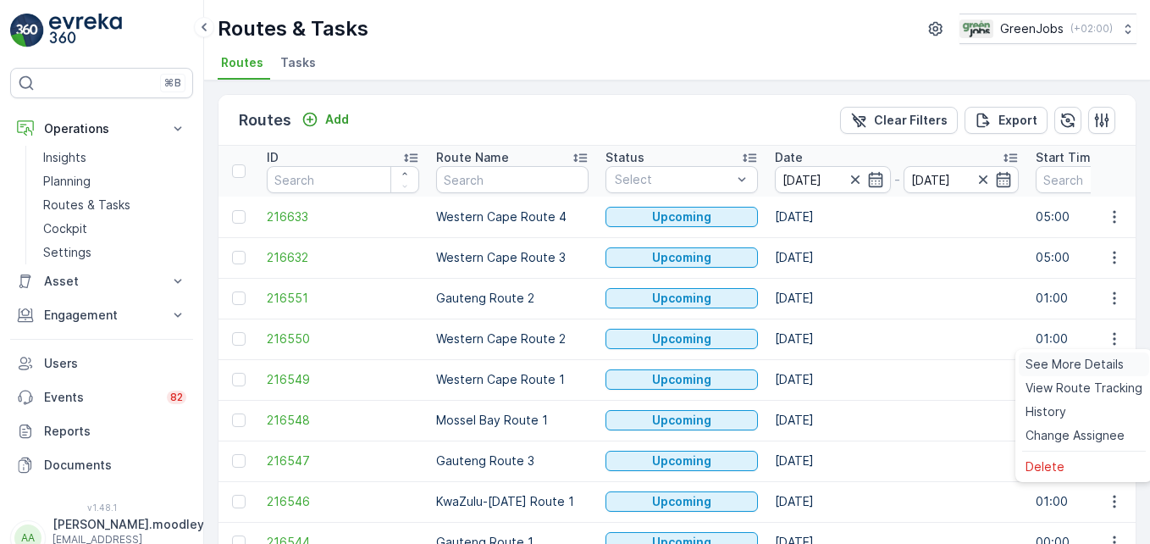
click at [822, 364] on span "See More Details" at bounding box center [1074, 364] width 98 height 17
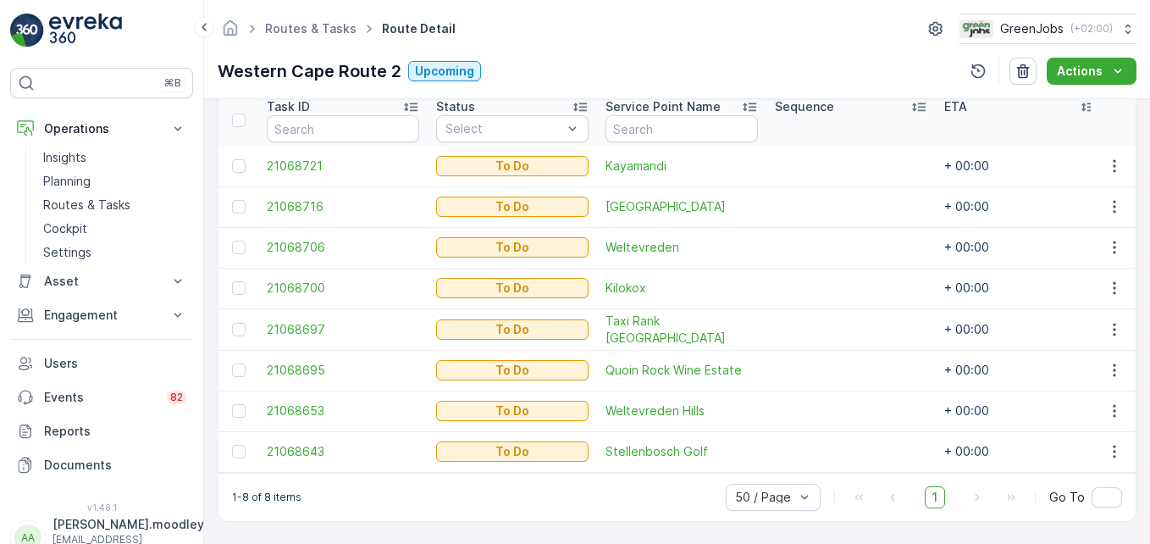
scroll to position [473, 0]
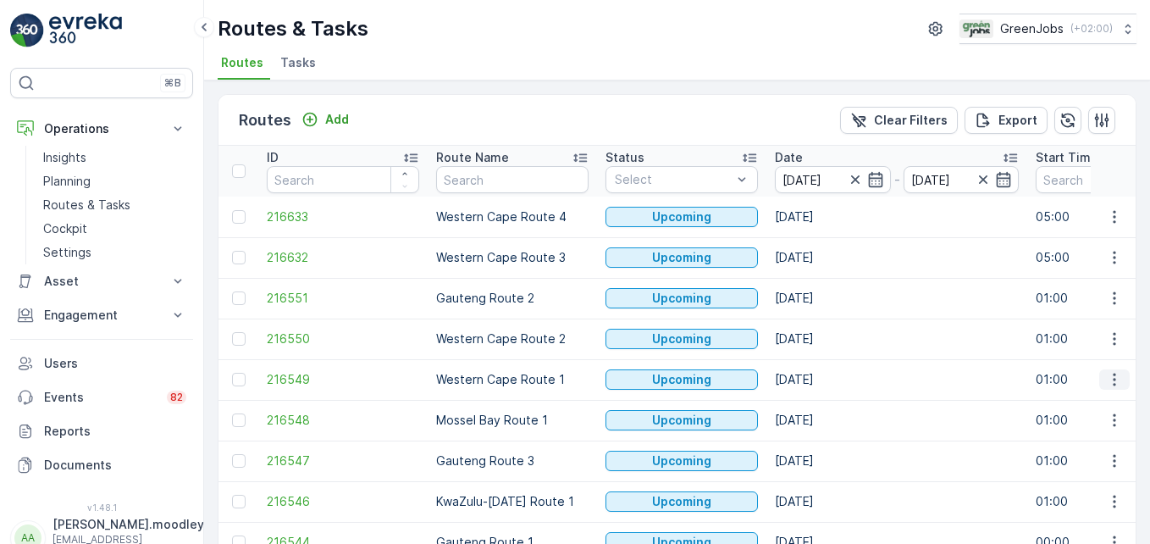
click at [822, 383] on icon "button" at bounding box center [1114, 379] width 17 height 17
click at [822, 404] on span "See More Details" at bounding box center [1074, 404] width 98 height 17
click at [822, 219] on icon "button" at bounding box center [1114, 216] width 17 height 17
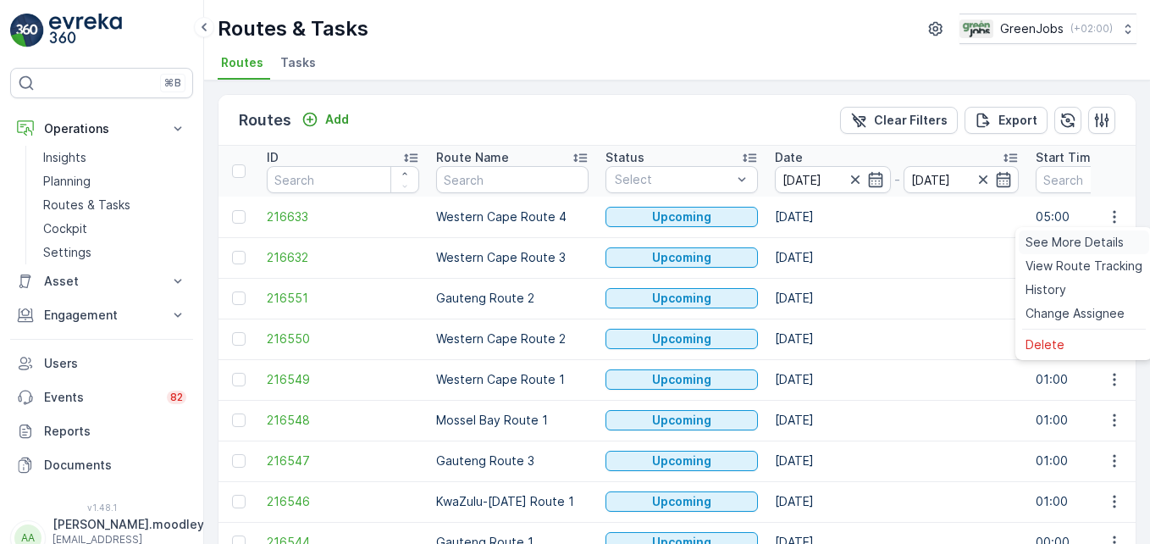
click at [822, 243] on span "See More Details" at bounding box center [1074, 242] width 98 height 17
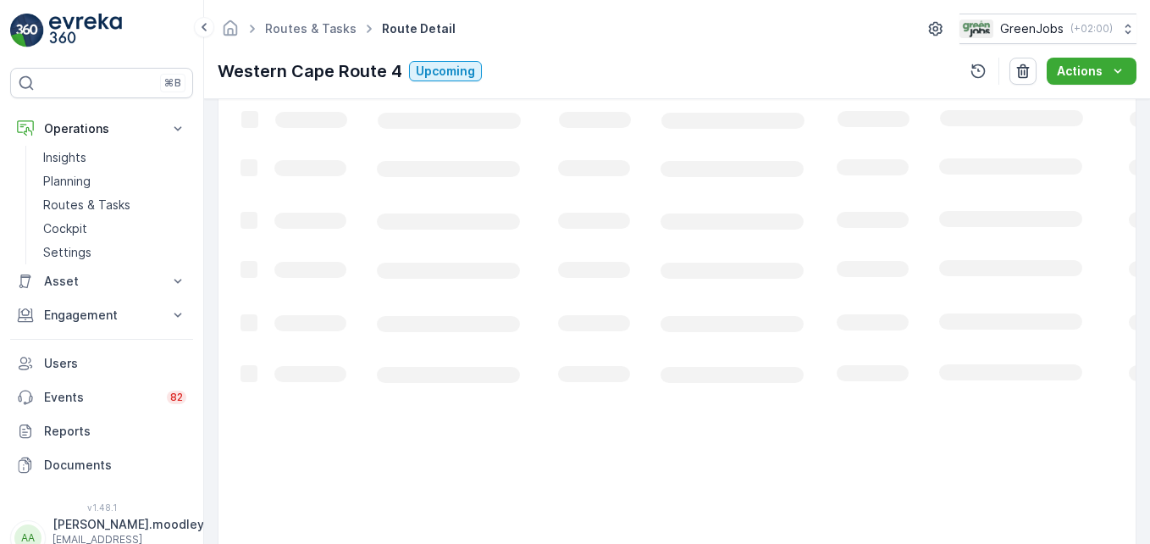
scroll to position [433, 0]
